Goal: Check status: Check status

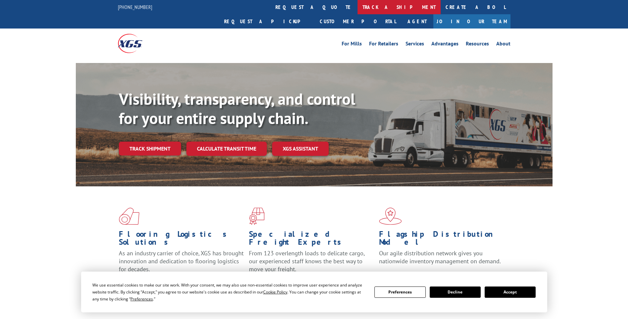
click at [358, 6] on link "track a shipment" at bounding box center [399, 7] width 83 height 14
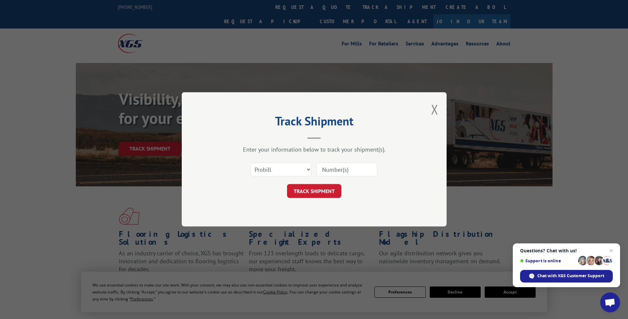
click at [336, 169] on input at bounding box center [347, 170] width 61 height 14
paste input "00386982902042092"
type input "00386982902042092"
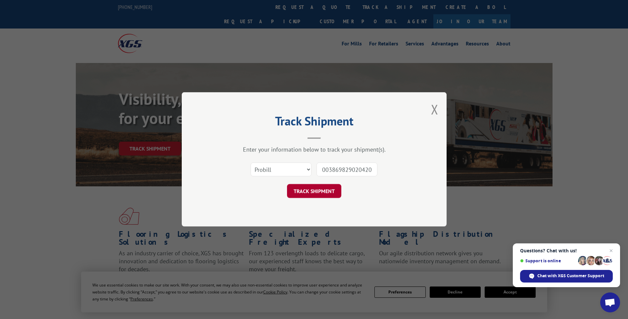
click at [317, 190] on button "TRACK SHIPMENT" at bounding box center [314, 191] width 54 height 14
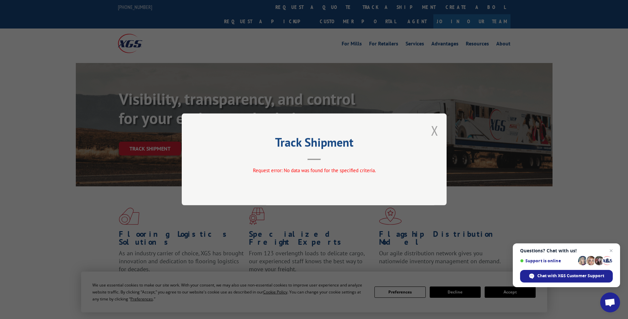
click at [433, 131] on button "Close modal" at bounding box center [434, 131] width 7 height 18
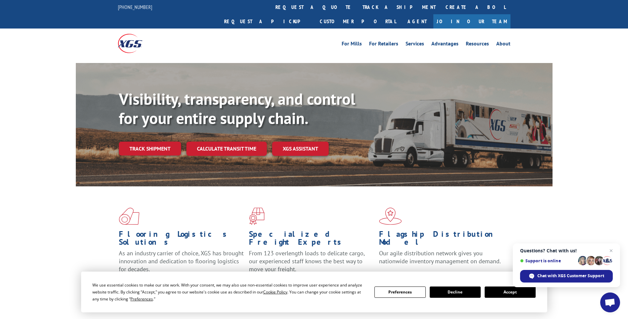
click at [514, 292] on button "Accept" at bounding box center [510, 291] width 51 height 11
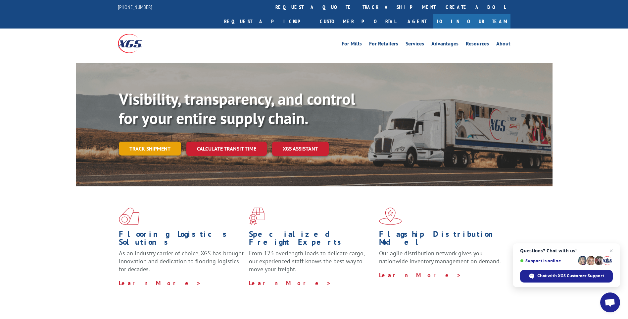
click at [150, 141] on link "Track shipment" at bounding box center [150, 148] width 62 height 14
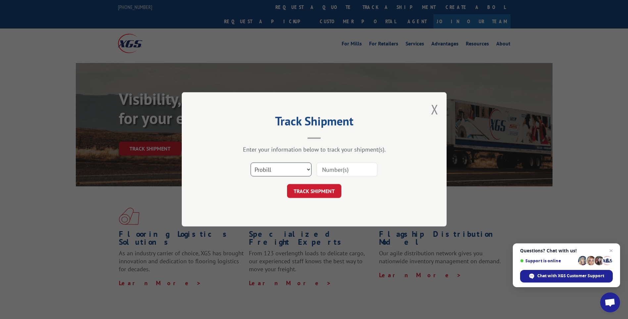
click at [304, 173] on select "Select category... Probill BOL PO" at bounding box center [281, 170] width 61 height 14
select select "po"
click at [251, 163] on select "Select category... Probill BOL PO" at bounding box center [281, 170] width 61 height 14
click at [341, 169] on input at bounding box center [347, 170] width 61 height 14
type input "15798544"
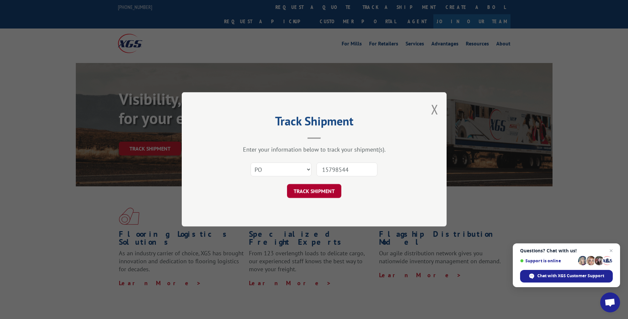
click at [302, 187] on button "TRACK SHIPMENT" at bounding box center [314, 191] width 54 height 14
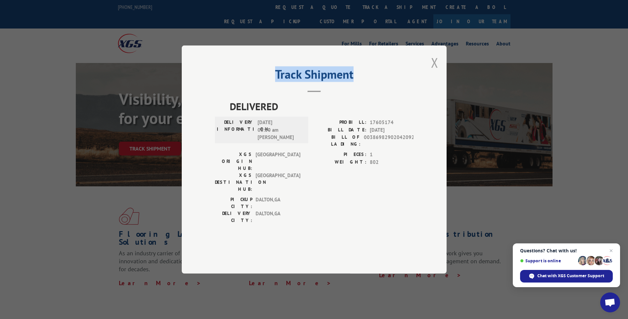
click at [438, 80] on div "Track Shipment DELIVERED DELIVERY INFORMATION: [DATE] 08:30 am WHITNEY PROBILL:…" at bounding box center [314, 159] width 265 height 228
